Goal: Entertainment & Leisure: Browse casually

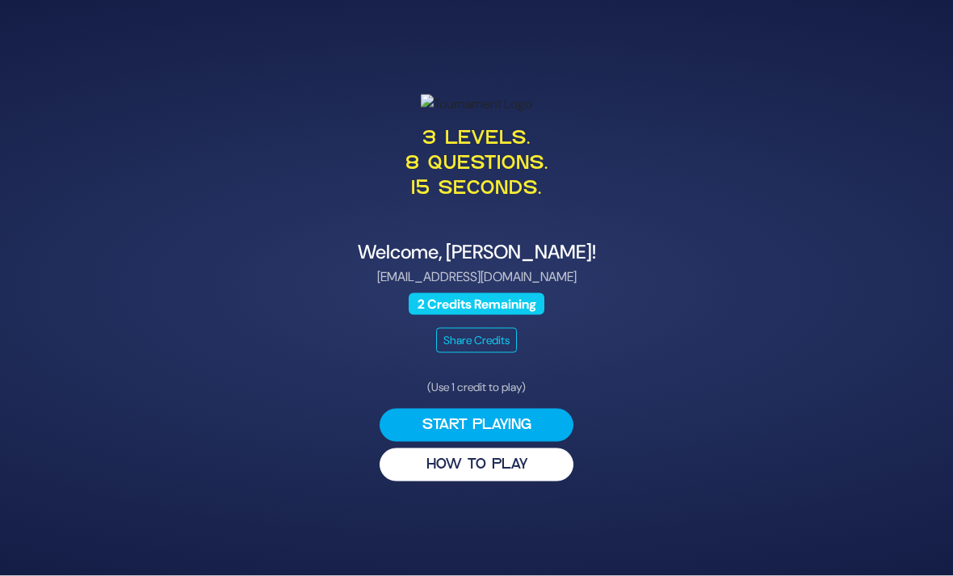
scroll to position [52, 0]
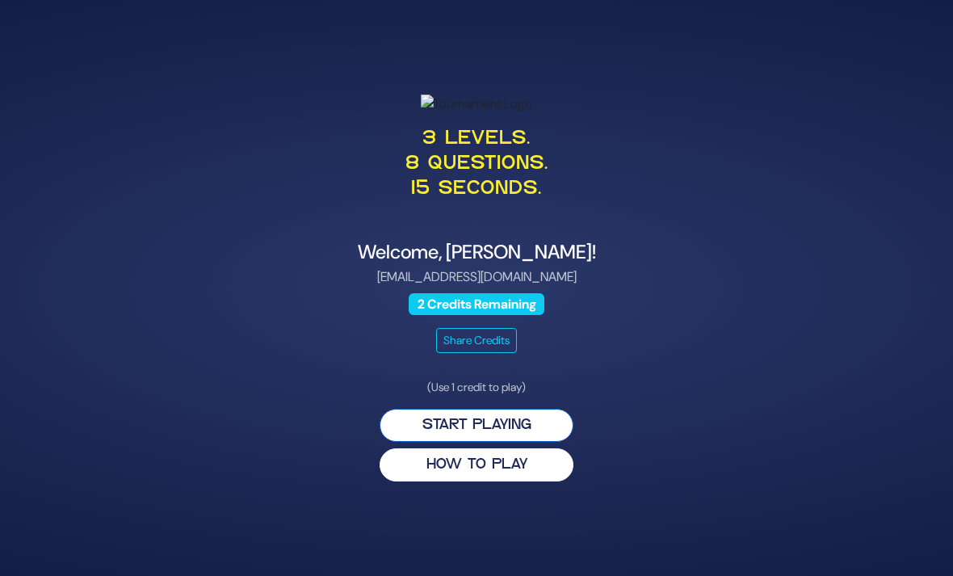
click at [508, 442] on button "Start Playing" at bounding box center [476, 425] width 194 height 33
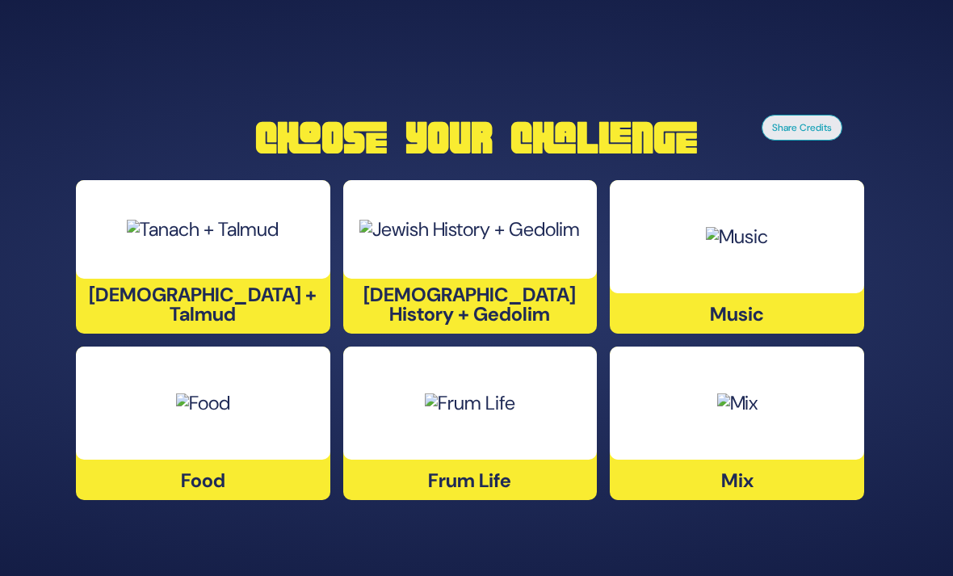
click at [747, 262] on div at bounding box center [737, 236] width 254 height 113
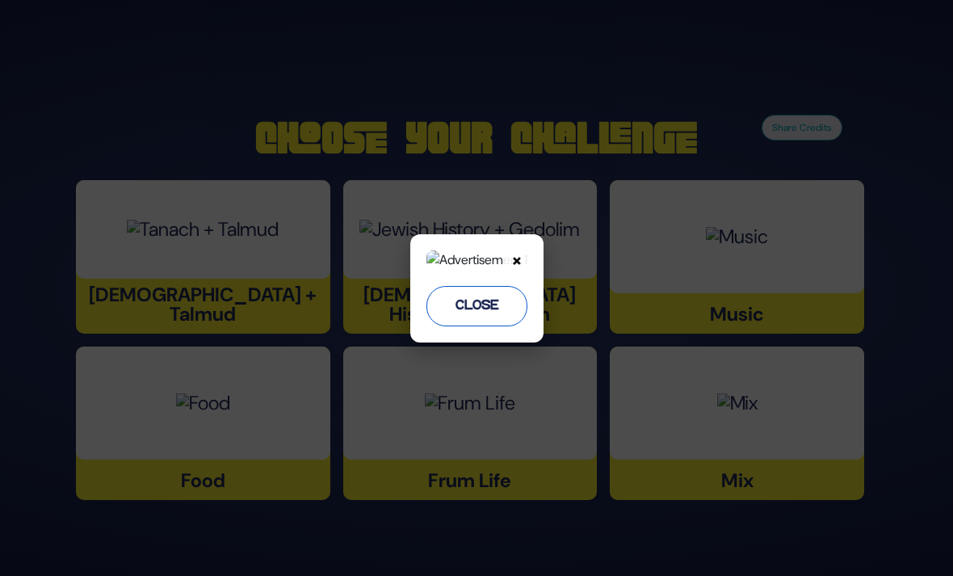
click at [522, 326] on button "Close" at bounding box center [476, 306] width 101 height 40
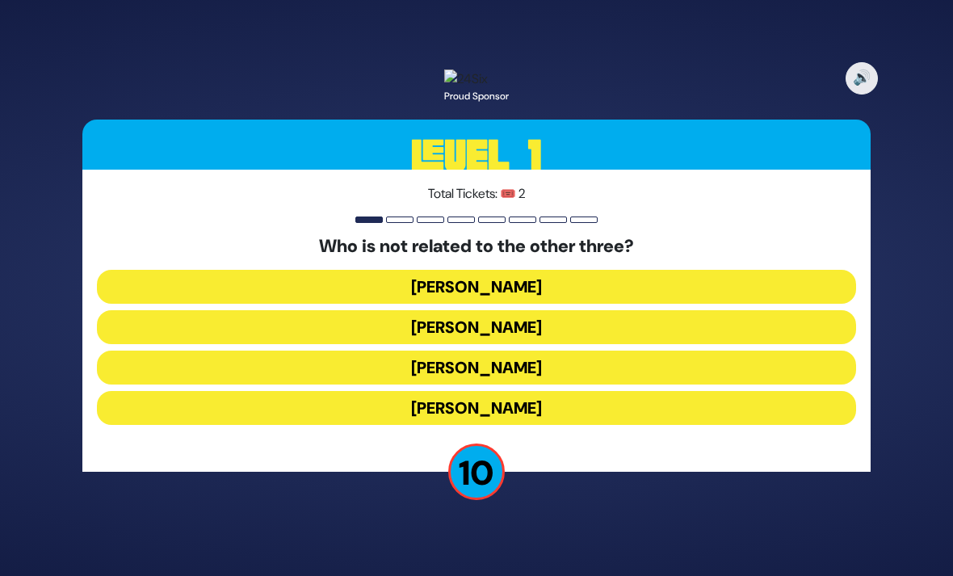
click at [597, 391] on button "[PERSON_NAME]" at bounding box center [476, 408] width 759 height 34
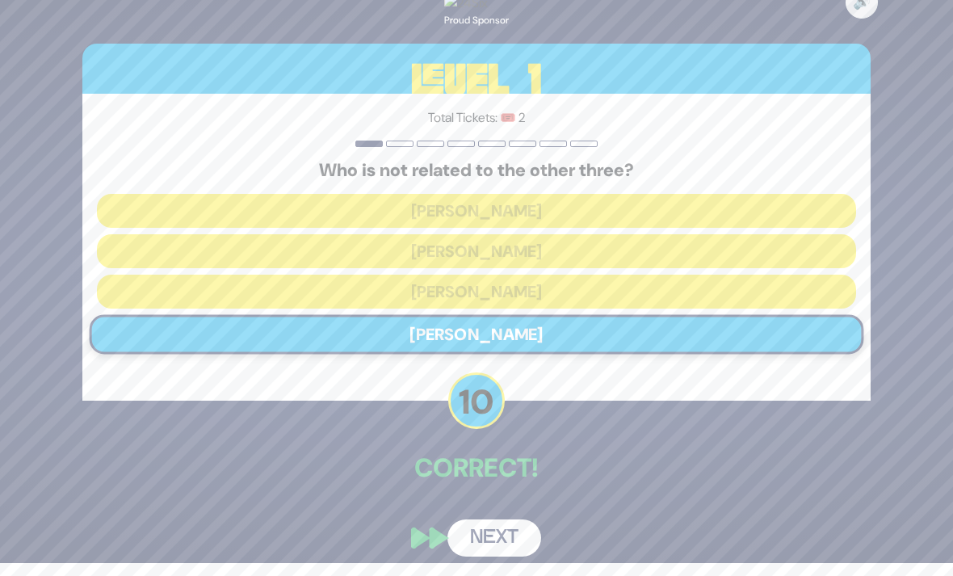
click at [499, 536] on button "Next" at bounding box center [494, 537] width 94 height 37
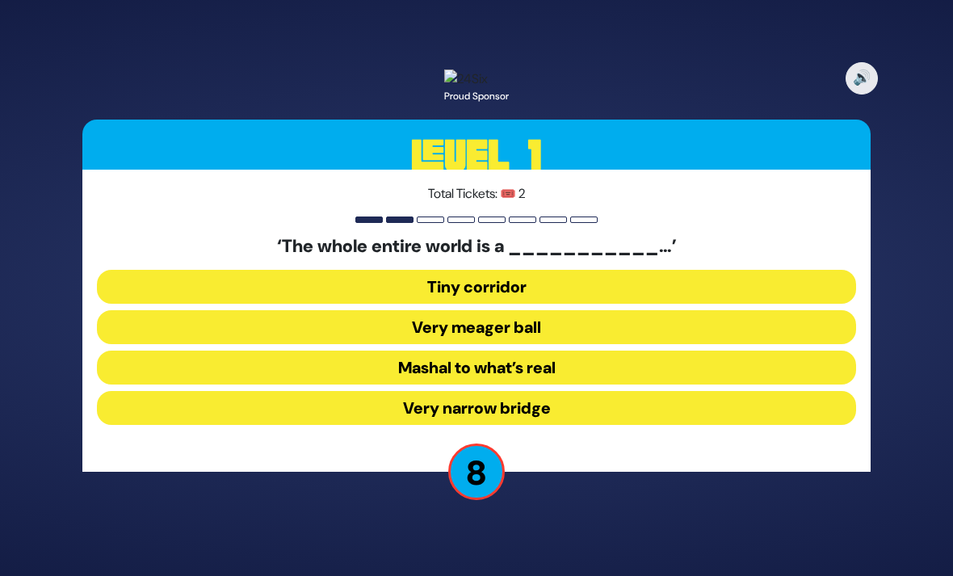
click at [538, 354] on button "Mashal to what’s real" at bounding box center [476, 367] width 759 height 34
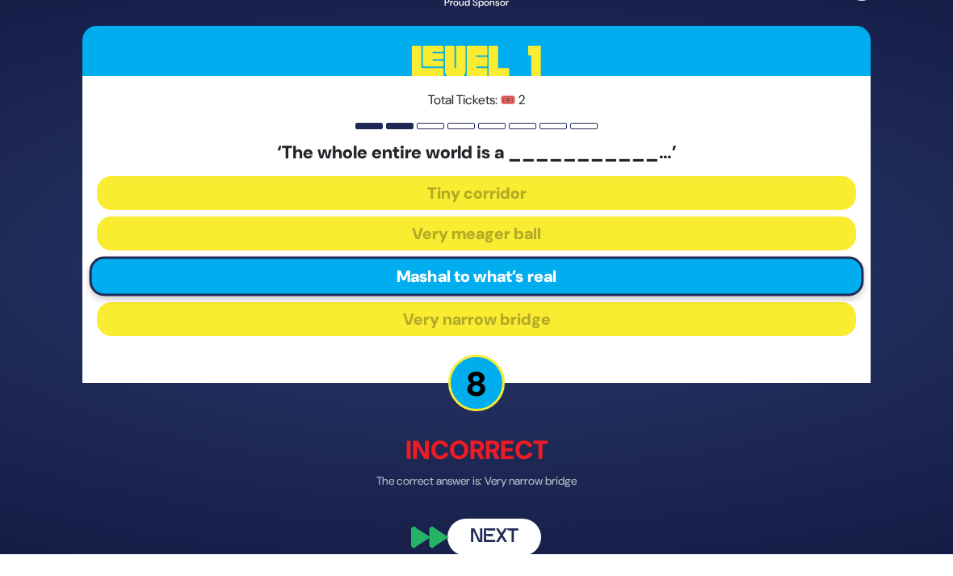
click at [501, 526] on button "Next" at bounding box center [494, 537] width 94 height 37
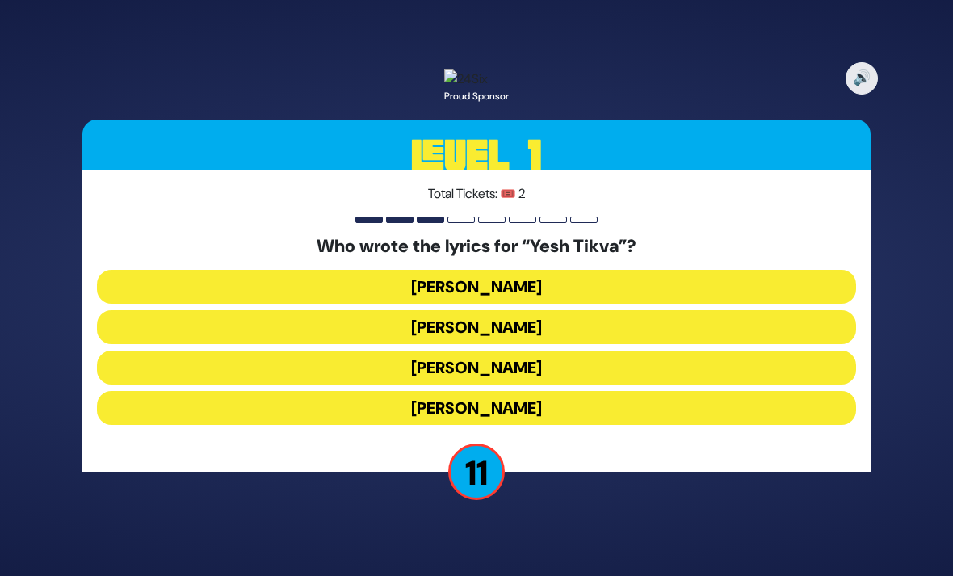
click at [537, 391] on button "[PERSON_NAME]" at bounding box center [476, 408] width 759 height 34
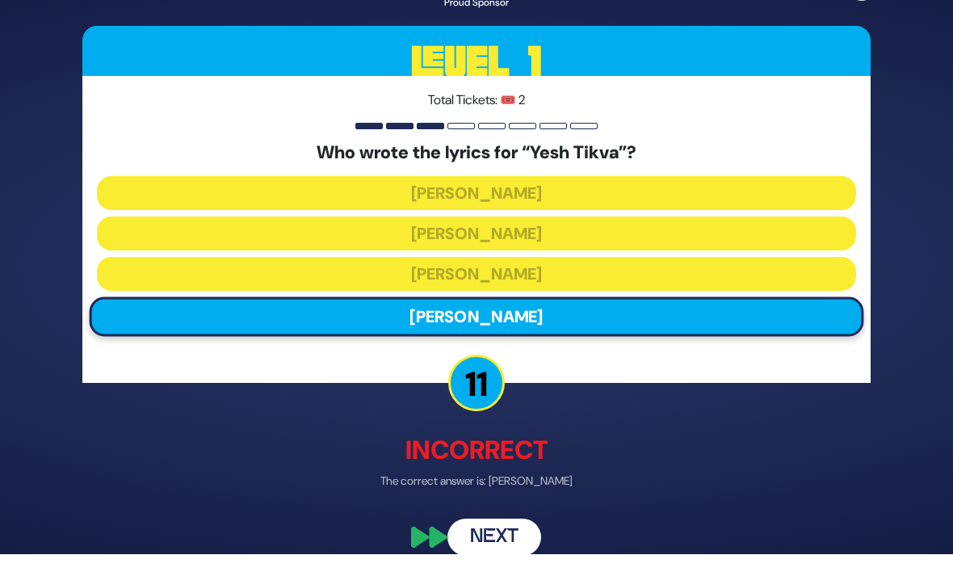
click at [506, 542] on button "Next" at bounding box center [494, 537] width 94 height 37
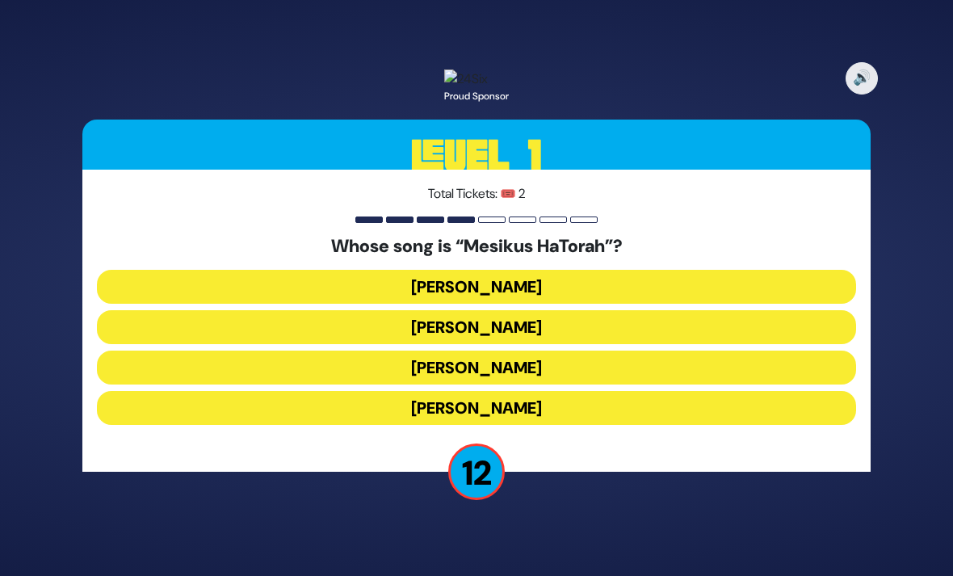
click at [543, 325] on button "[PERSON_NAME]" at bounding box center [476, 327] width 759 height 34
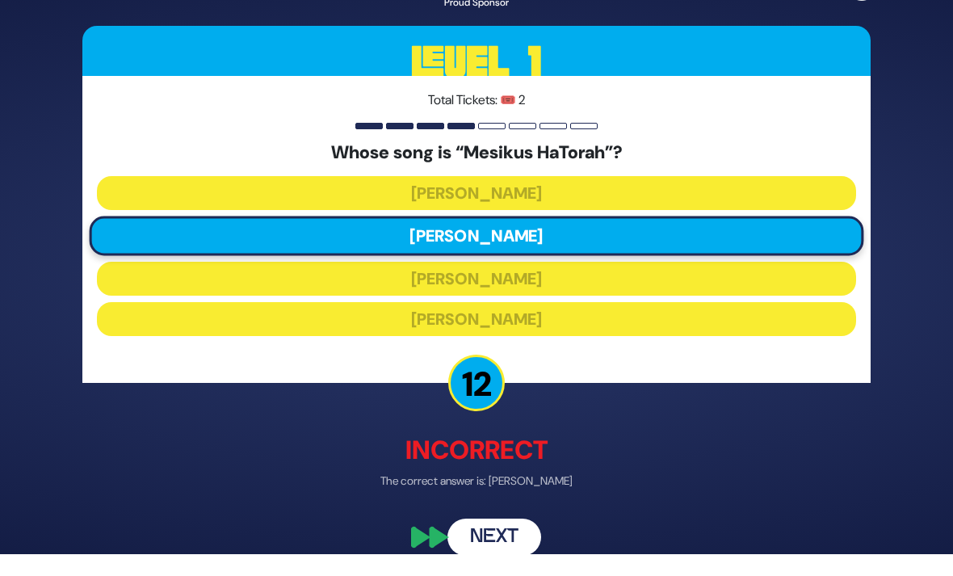
click at [486, 551] on button "Next" at bounding box center [494, 537] width 94 height 37
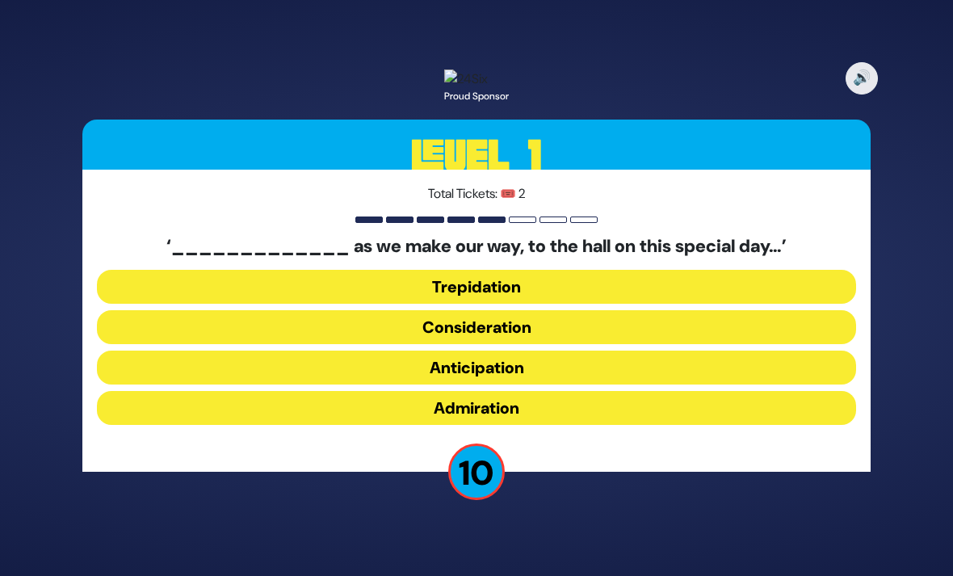
click at [555, 323] on button "Consideration" at bounding box center [476, 327] width 759 height 34
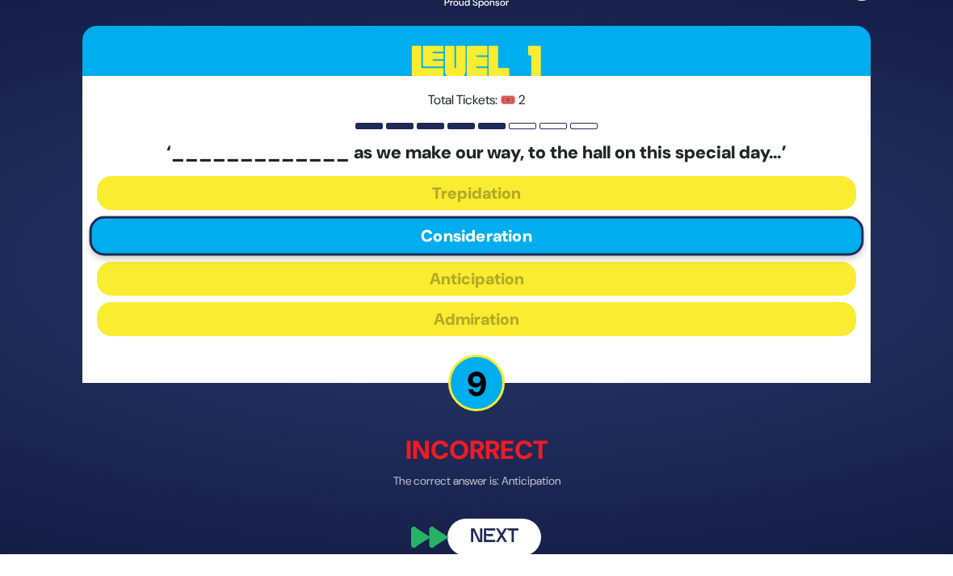
click at [484, 540] on button "Next" at bounding box center [494, 537] width 94 height 37
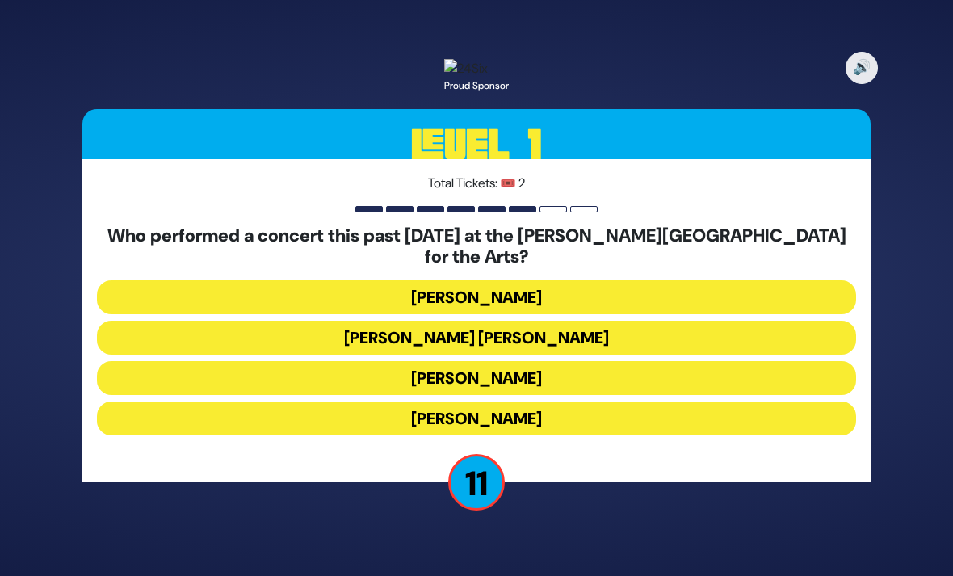
click at [532, 361] on button "[PERSON_NAME]" at bounding box center [476, 378] width 759 height 34
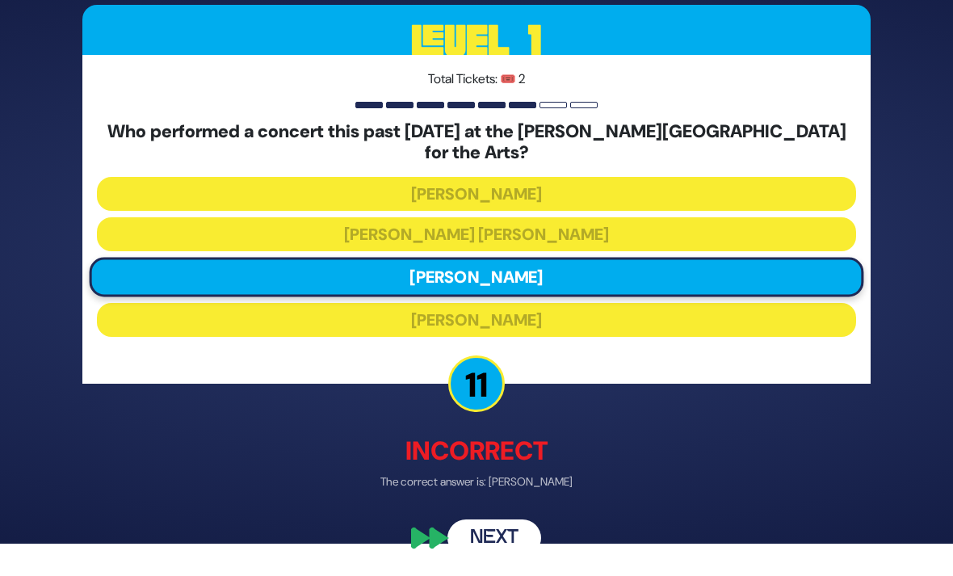
click at [501, 537] on button "Next" at bounding box center [494, 537] width 94 height 37
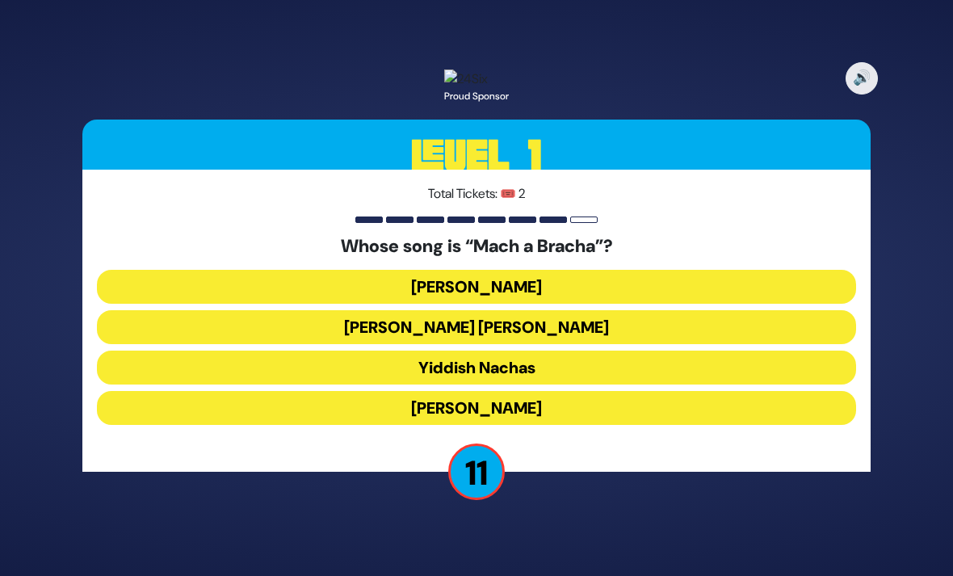
click at [562, 313] on button "[PERSON_NAME] [PERSON_NAME]" at bounding box center [476, 327] width 759 height 34
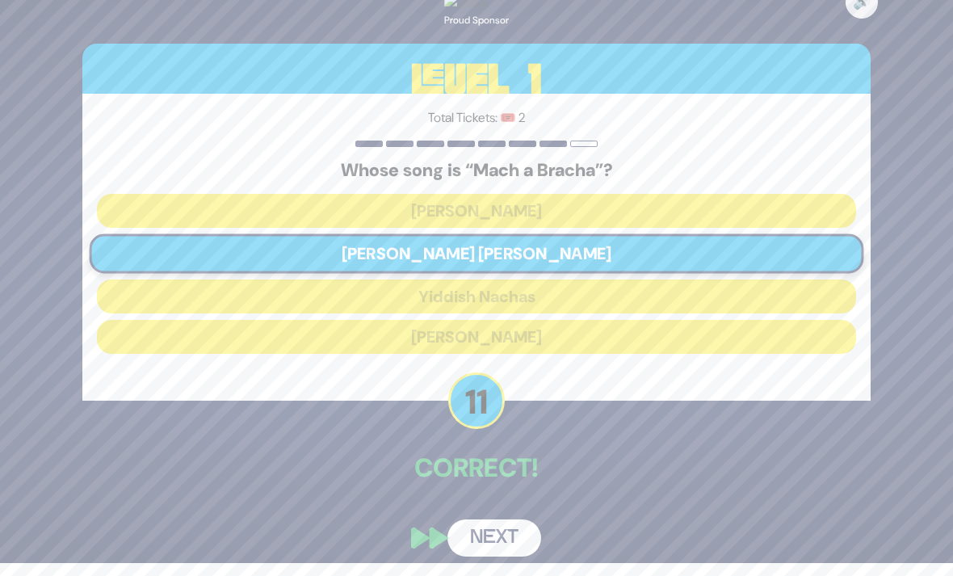
click at [510, 522] on button "Next" at bounding box center [494, 537] width 94 height 37
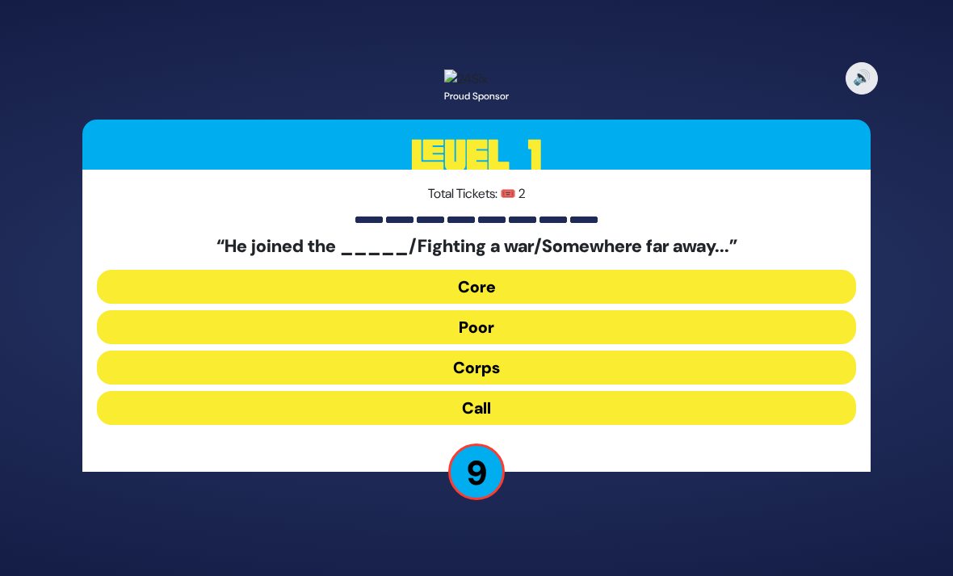
click at [518, 354] on button "Corps" at bounding box center [476, 367] width 759 height 34
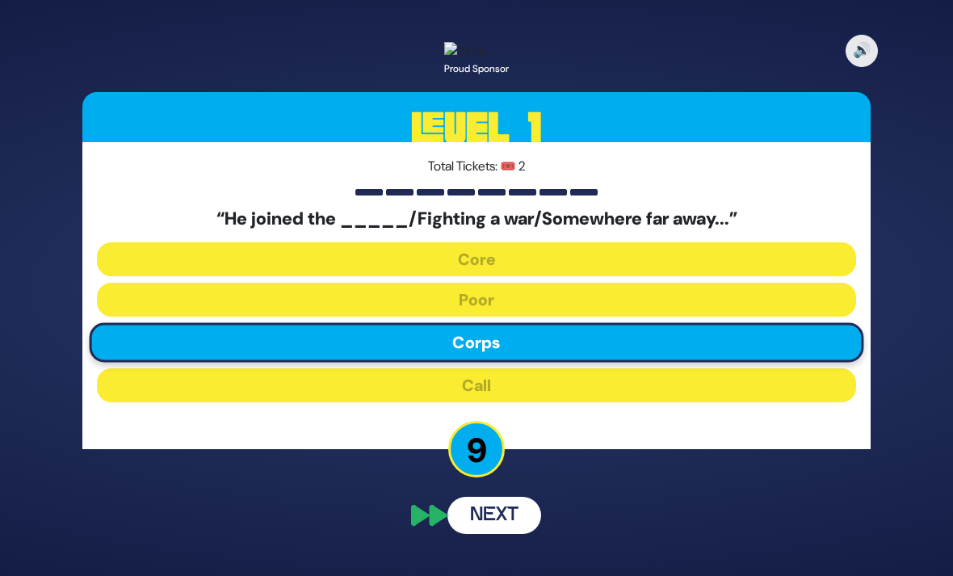
click at [494, 501] on div "🔊 Proud Sponsor Level 1 Total Tickets: 🎟️ 2 “He joined the _____/Fighting a war…" at bounding box center [476, 288] width 827 height 530
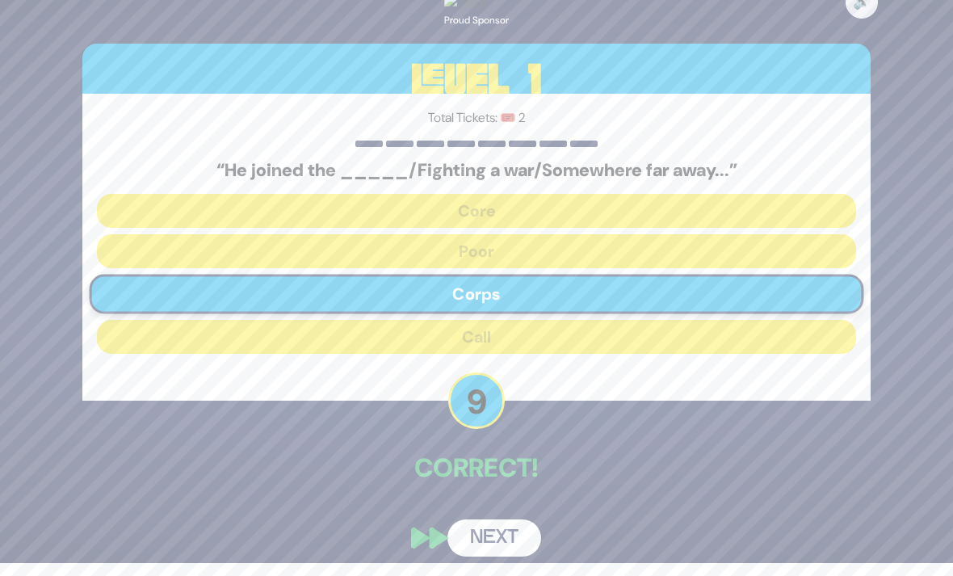
click at [497, 540] on button "Next" at bounding box center [494, 537] width 94 height 37
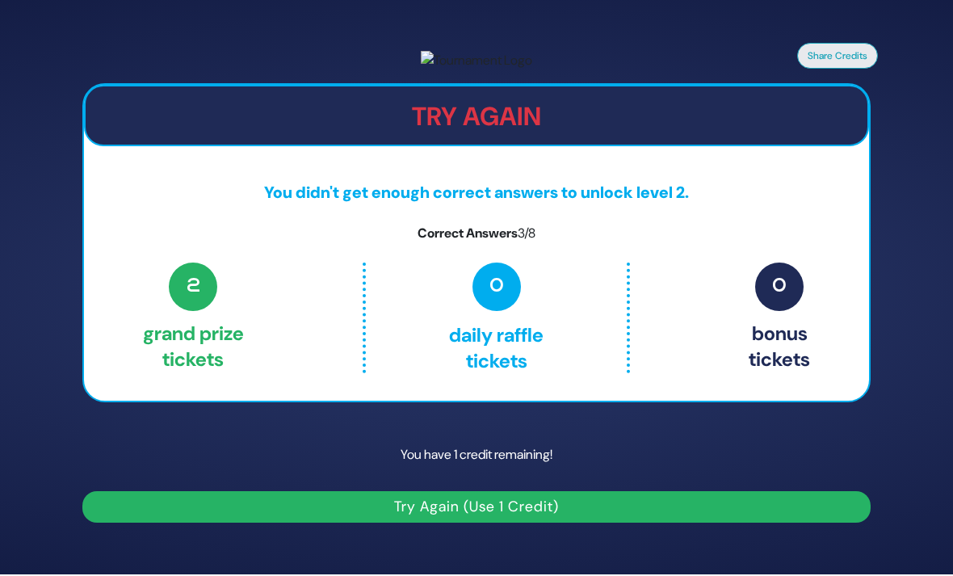
scroll to position [0, 0]
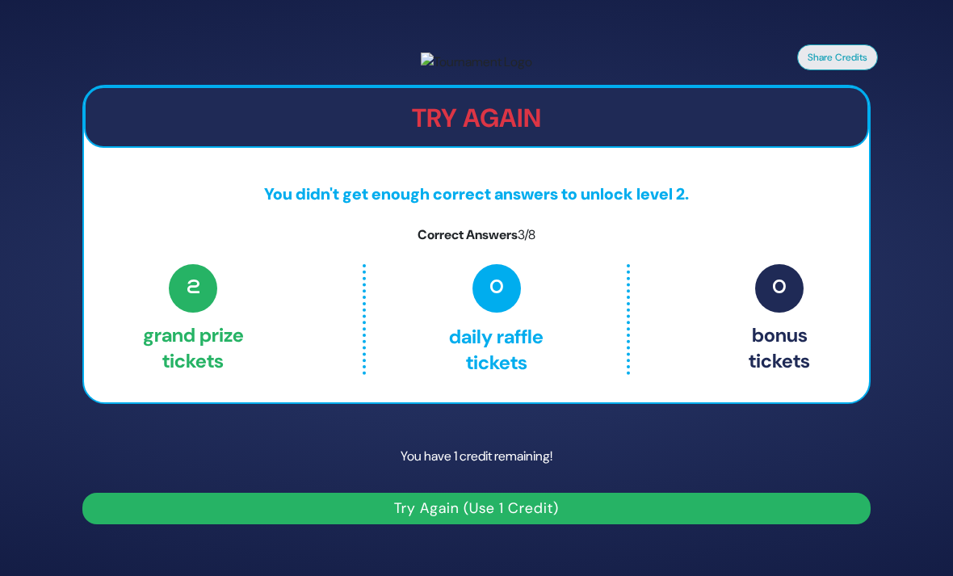
click at [660, 224] on div "Try Again You didn't get enough correct answers to unlock level 2. Correct Answ…" at bounding box center [476, 244] width 788 height 319
click at [665, 220] on div "Try Again You didn't get enough correct answers to unlock level 2. Correct Answ…" at bounding box center [476, 244] width 788 height 319
click at [778, 133] on h2 "Try Again" at bounding box center [477, 118] width 782 height 31
click at [840, 46] on button "Share Credits" at bounding box center [837, 57] width 81 height 26
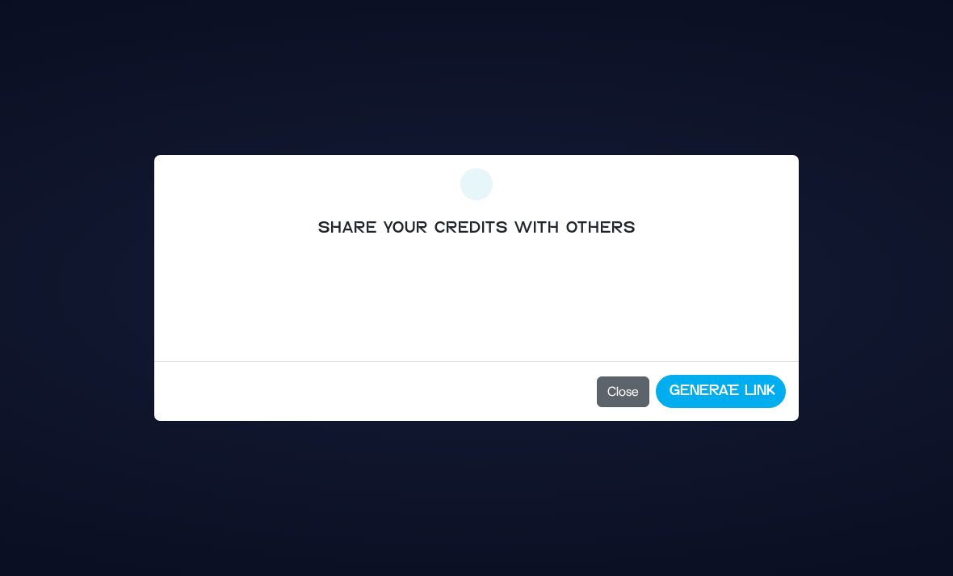
click at [619, 393] on button "Close" at bounding box center [623, 391] width 52 height 31
